Goal: Contribute content

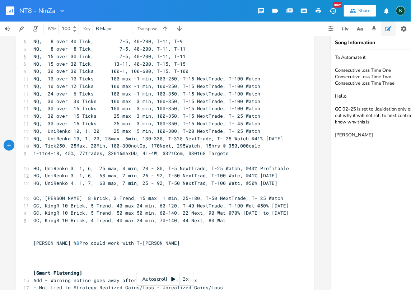
click at [11, 14] on rect "button" at bounding box center [10, 10] width 9 height 9
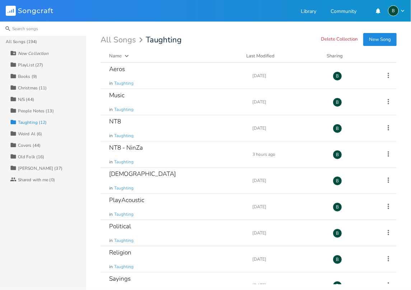
click at [22, 27] on input at bounding box center [43, 29] width 86 height 14
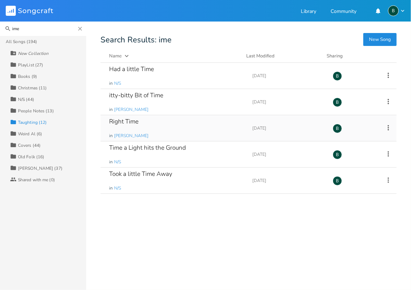
type input "ime"
click at [124, 122] on div "Right Time" at bounding box center [123, 122] width 29 height 6
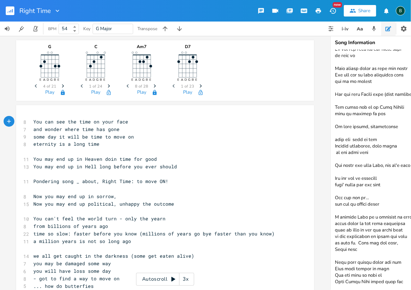
scroll to position [2080, 0]
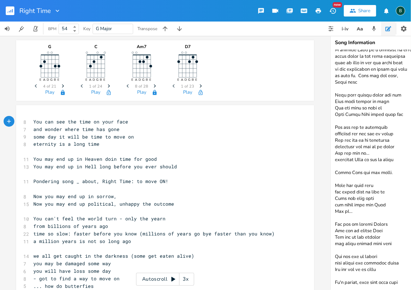
click at [392, 279] on textarea at bounding box center [403, 170] width 144 height 240
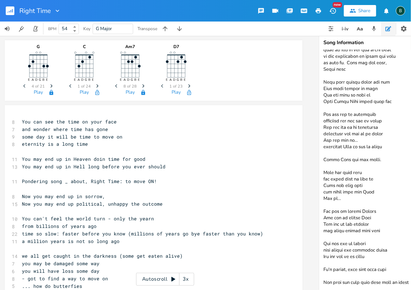
scroll to position [0, 13]
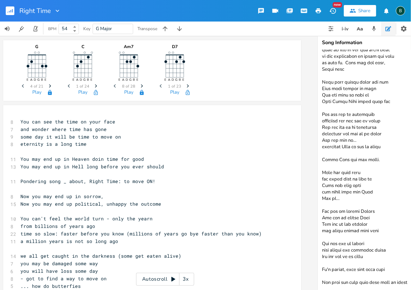
click at [373, 282] on textarea at bounding box center [390, 170] width 144 height 240
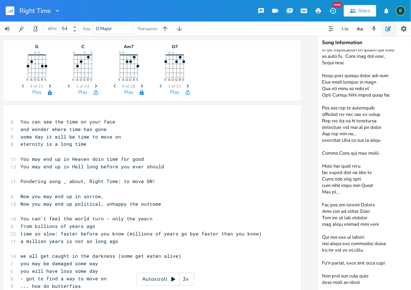
click at [359, 282] on textarea at bounding box center [390, 170] width 144 height 240
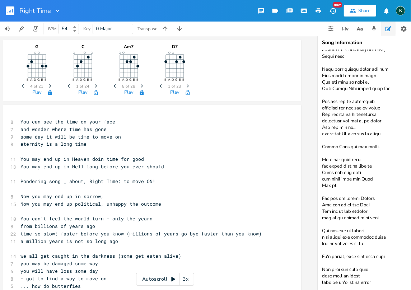
scroll to position [2108, 0]
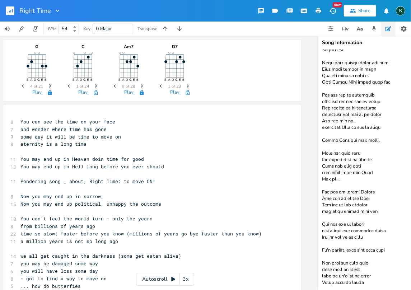
click at [358, 282] on textarea at bounding box center [390, 170] width 144 height 240
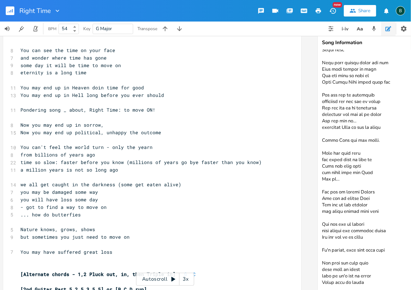
scroll to position [72, 0]
type textarea "BPM 54, Guitar 74 to catch up You can see the time on your face You can see the…"
click at [112, 171] on span "a million years is not so long ago" at bounding box center [69, 169] width 98 height 6
